Goal: Task Accomplishment & Management: Manage account settings

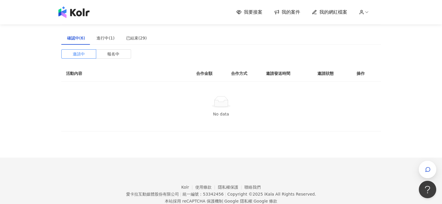
click at [86, 17] on img at bounding box center [73, 12] width 31 height 12
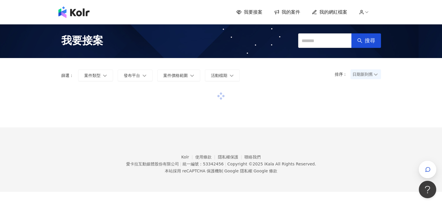
click at [289, 15] on div "我要接案 我的案件 我的網紅檔案" at bounding box center [220, 12] width 331 height 12
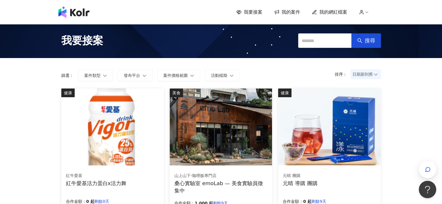
click at [289, 14] on span "我的案件" at bounding box center [290, 12] width 19 height 6
